Goal: Check status: Check status

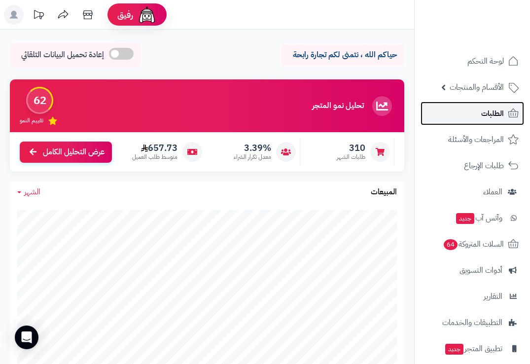
click at [480, 120] on link "الطلبات" at bounding box center [473, 114] width 104 height 24
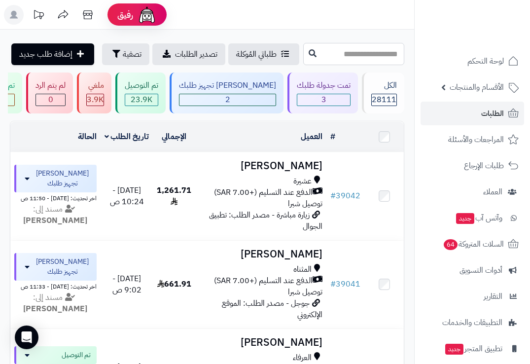
click at [367, 60] on input "text" at bounding box center [353, 54] width 101 height 22
type input "*****"
